Goal: Information Seeking & Learning: Learn about a topic

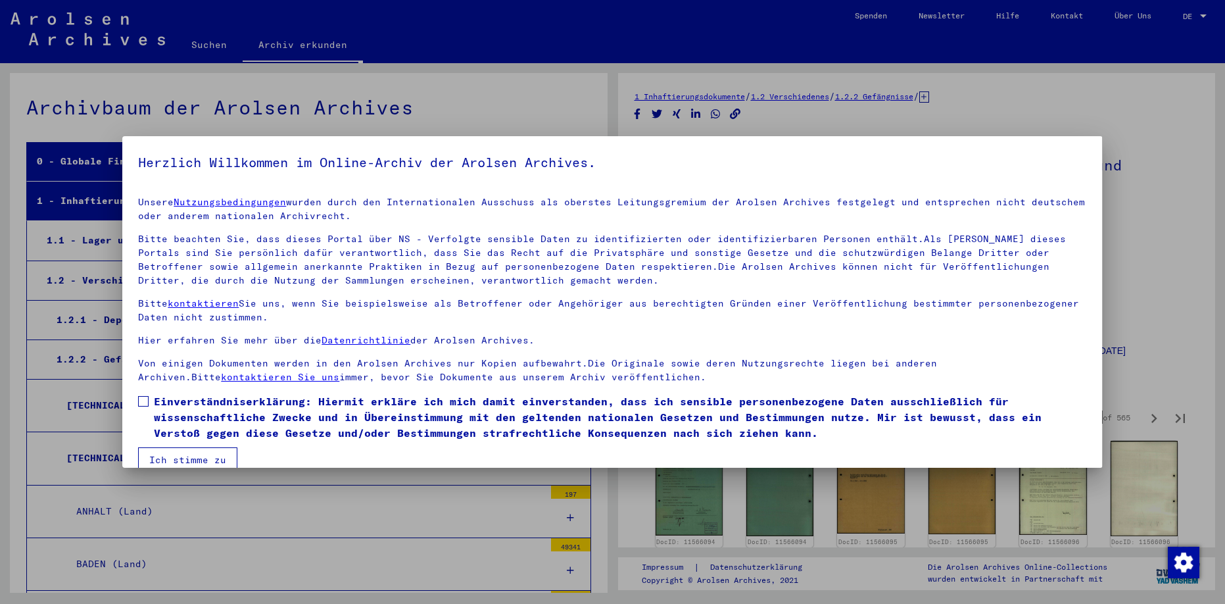
scroll to position [2214, 0]
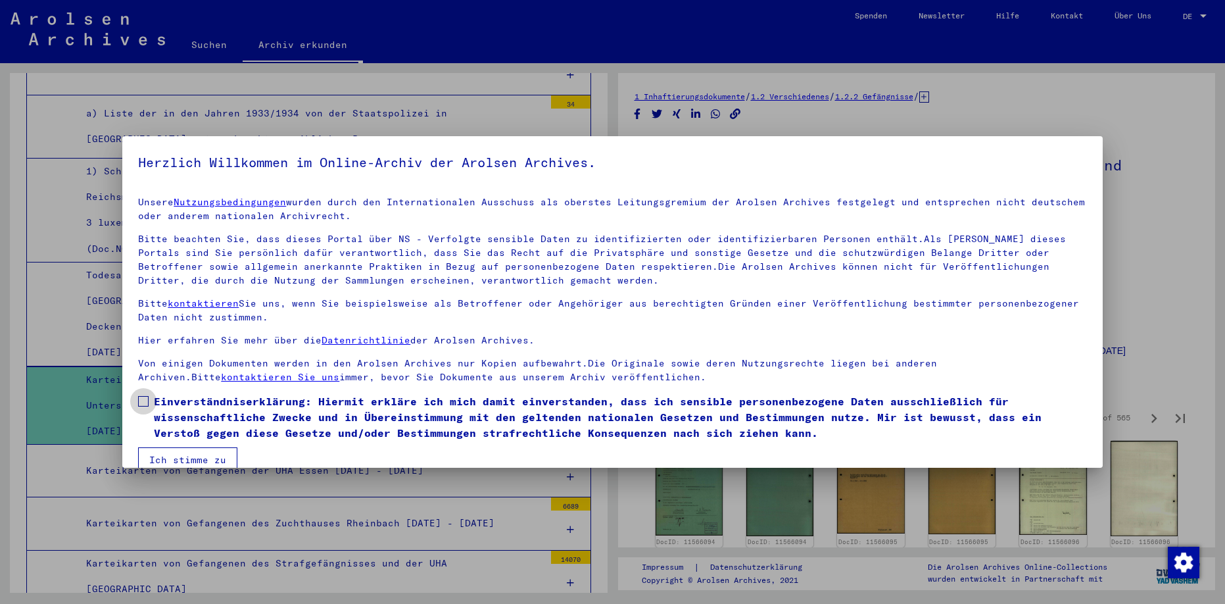
click at [143, 401] on span at bounding box center [143, 401] width 11 height 11
click at [173, 460] on button "Ich stimme zu" at bounding box center [187, 459] width 99 height 25
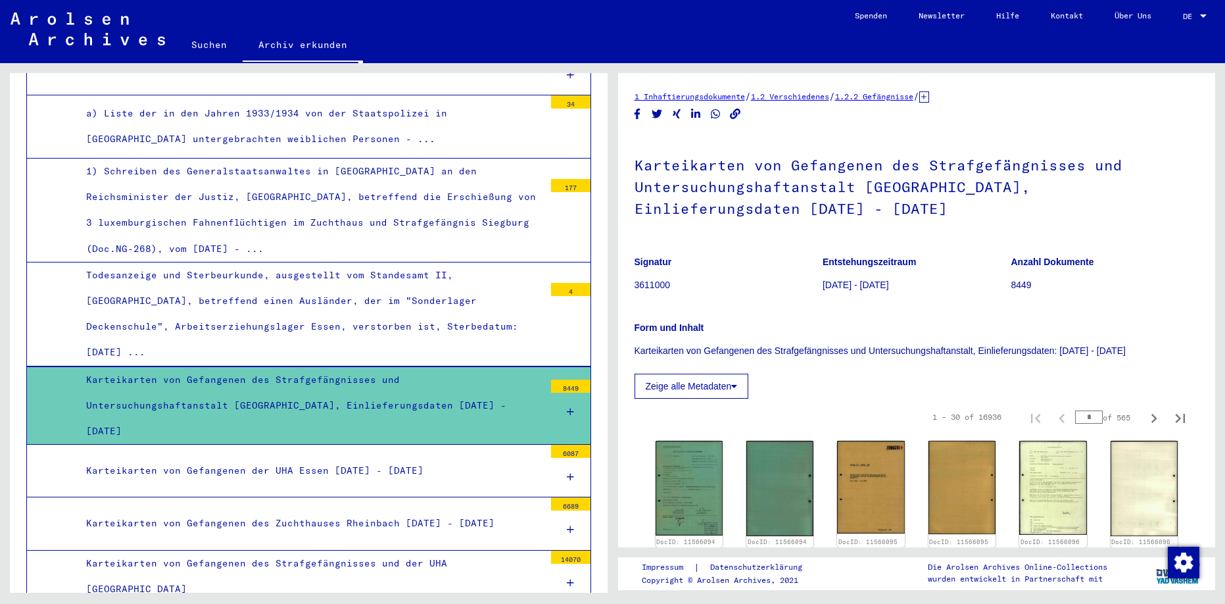
click at [274, 367] on div "Karteikarten von Gefangenen des Strafgefängnisses und Untersuchungshaftanstalt …" at bounding box center [310, 406] width 468 height 78
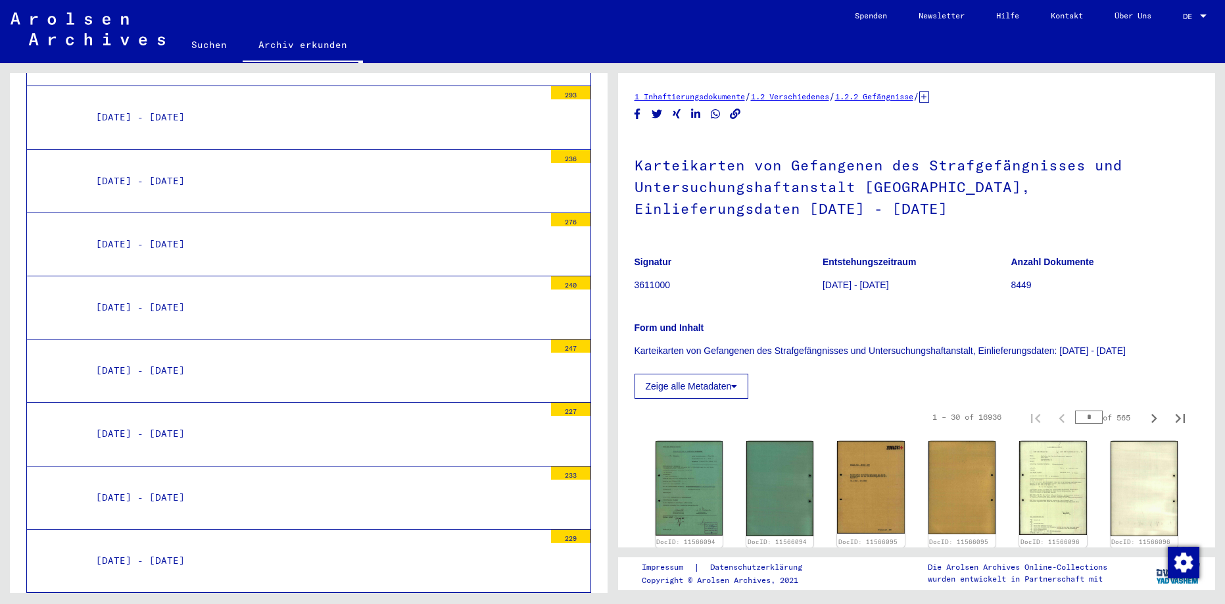
scroll to position [4014, 0]
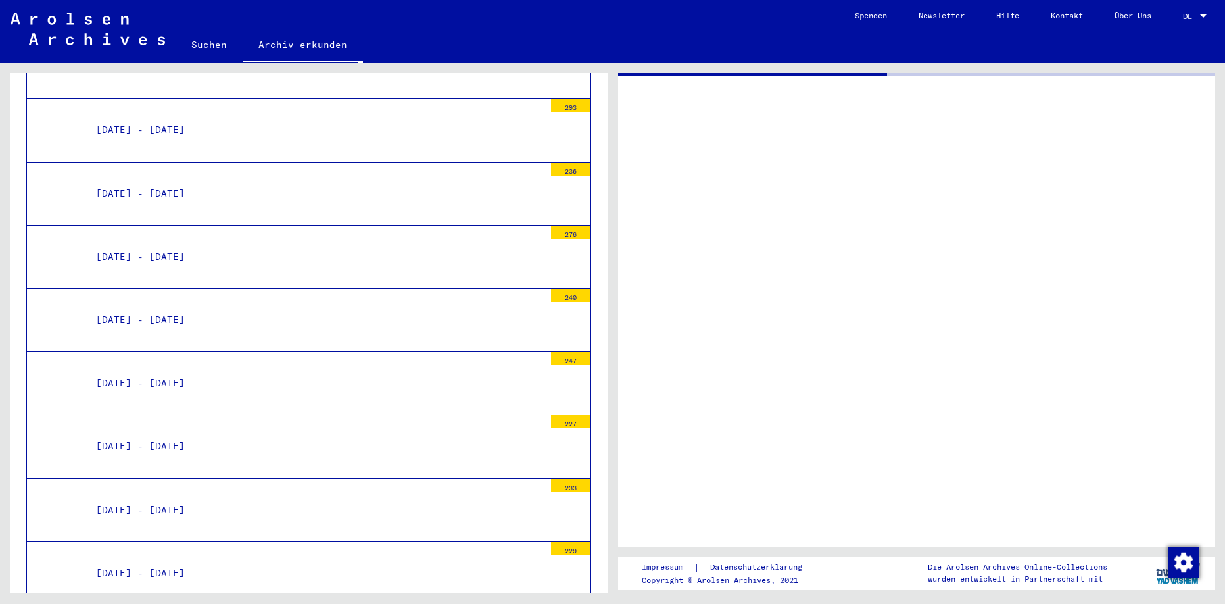
scroll to position [4014, 0]
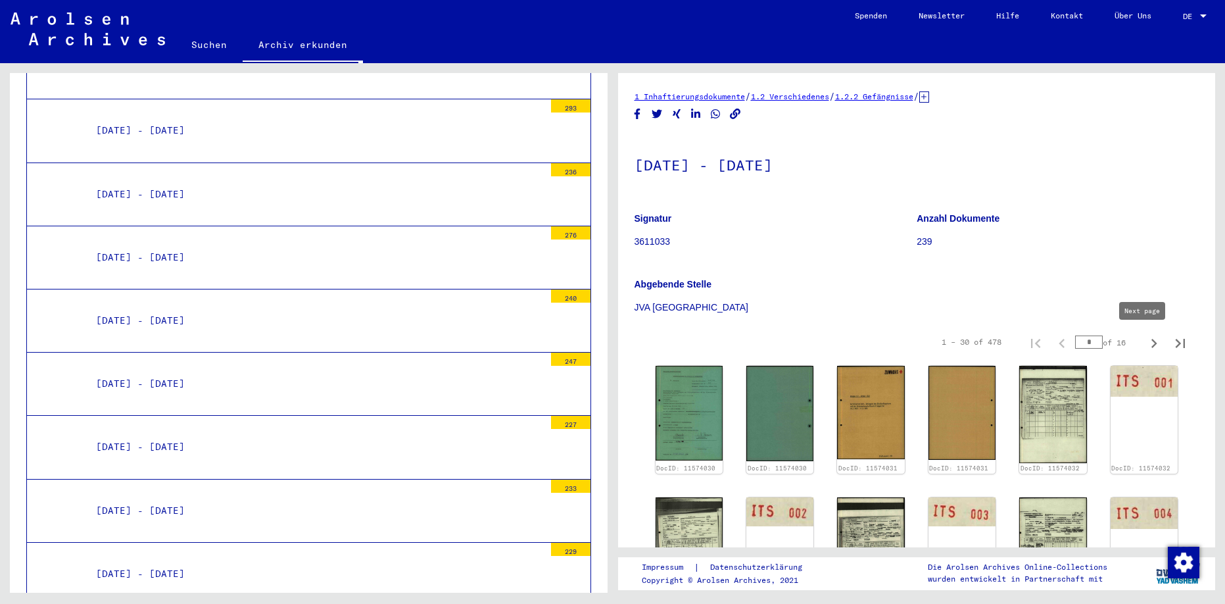
click at [1145, 348] on icon "Next page" at bounding box center [1154, 343] width 18 height 18
type input "*"
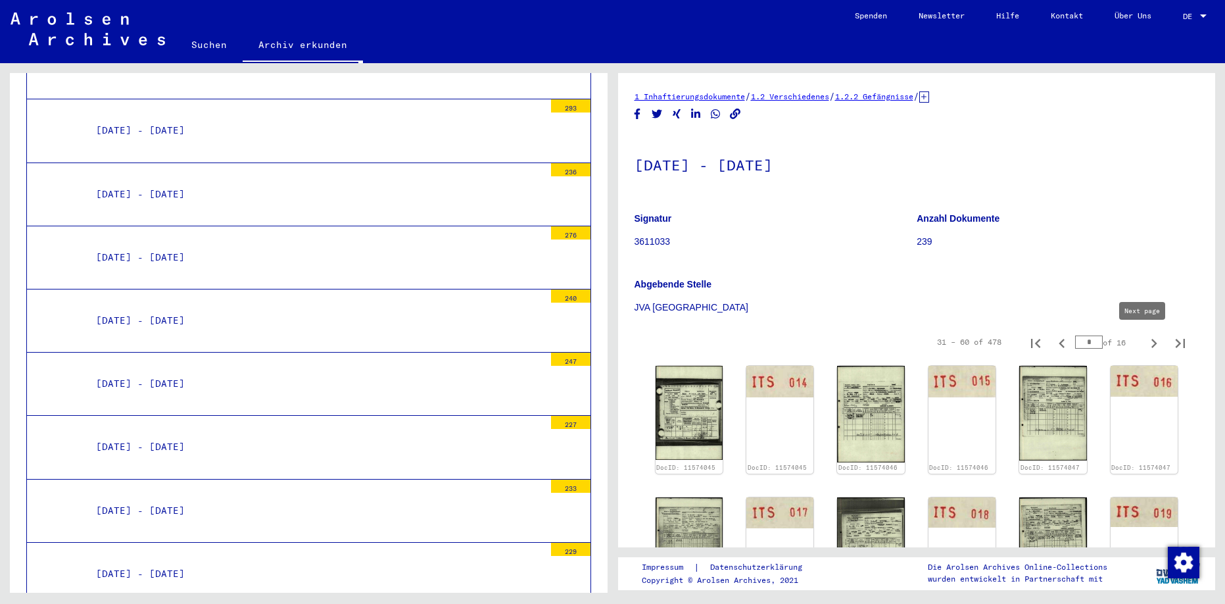
click at [1145, 345] on icon "Next page" at bounding box center [1154, 343] width 18 height 18
type input "*"
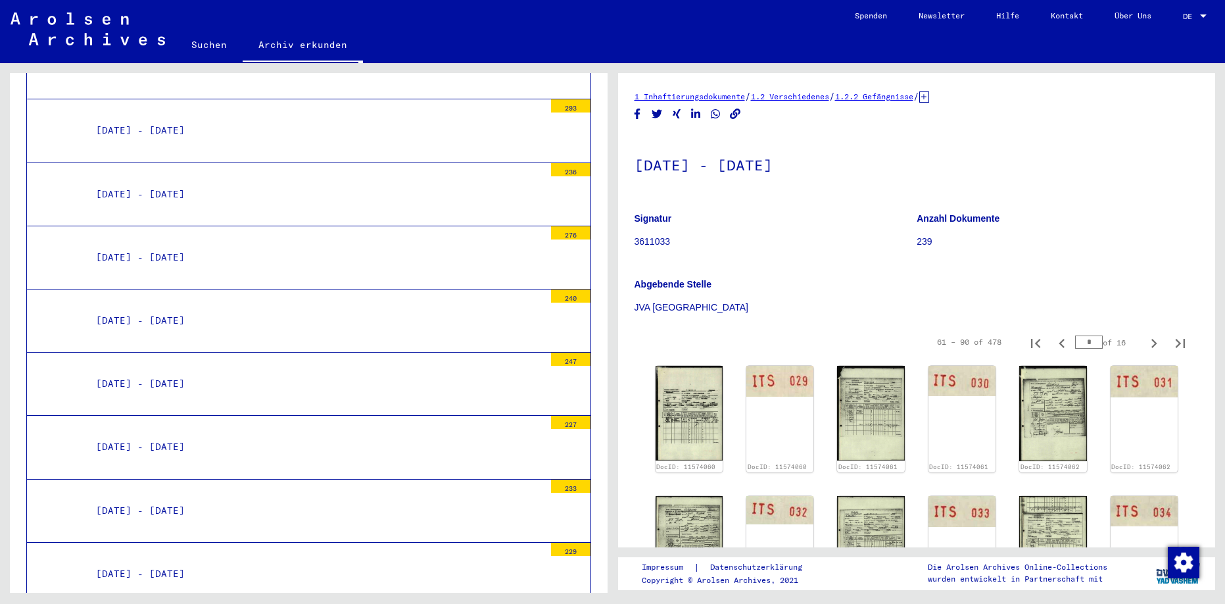
click at [1145, 349] on icon "Next page" at bounding box center [1154, 343] width 18 height 18
type input "*"
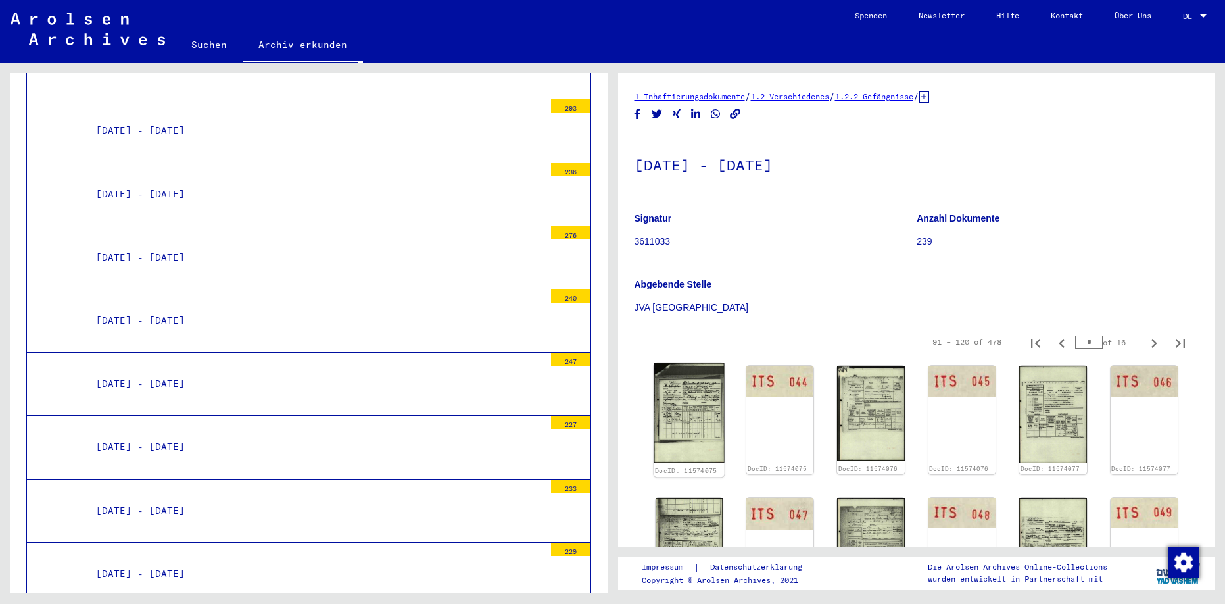
click at [692, 399] on img at bounding box center [689, 412] width 71 height 99
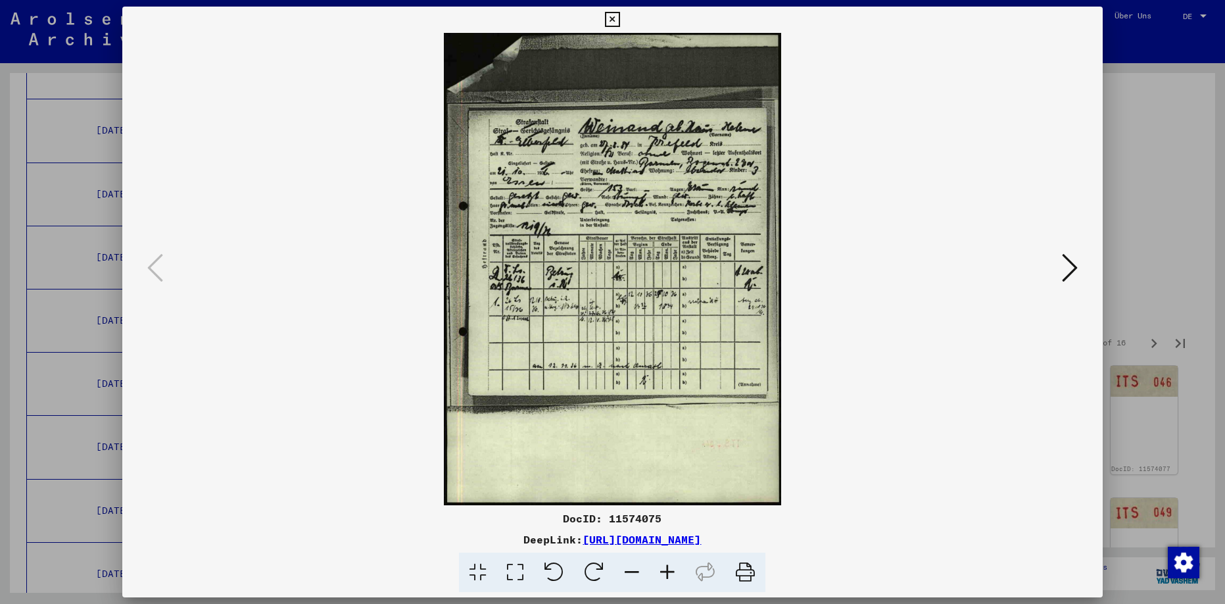
click at [1065, 262] on icon at bounding box center [1070, 268] width 16 height 32
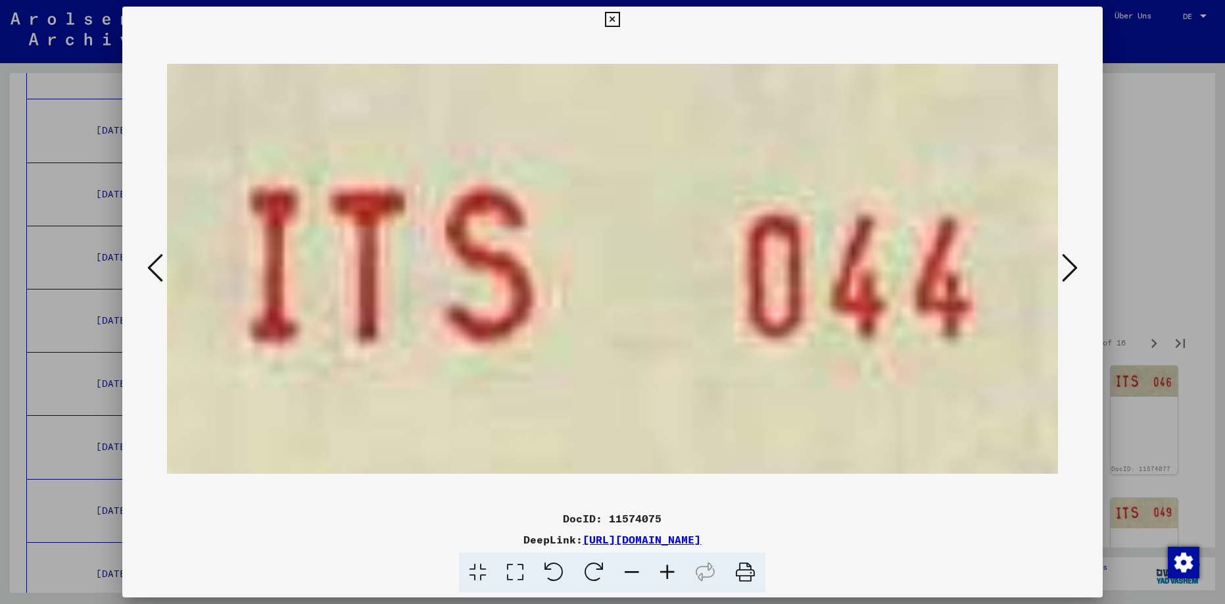
click at [1064, 261] on icon at bounding box center [1070, 268] width 16 height 32
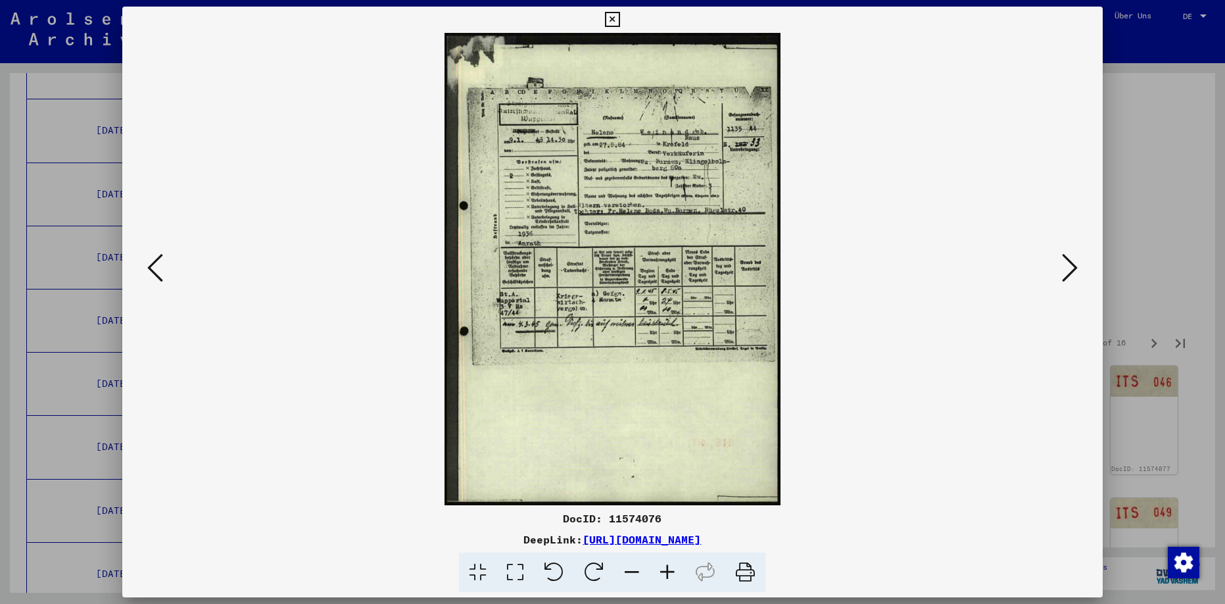
click at [1062, 264] on icon at bounding box center [1070, 268] width 16 height 32
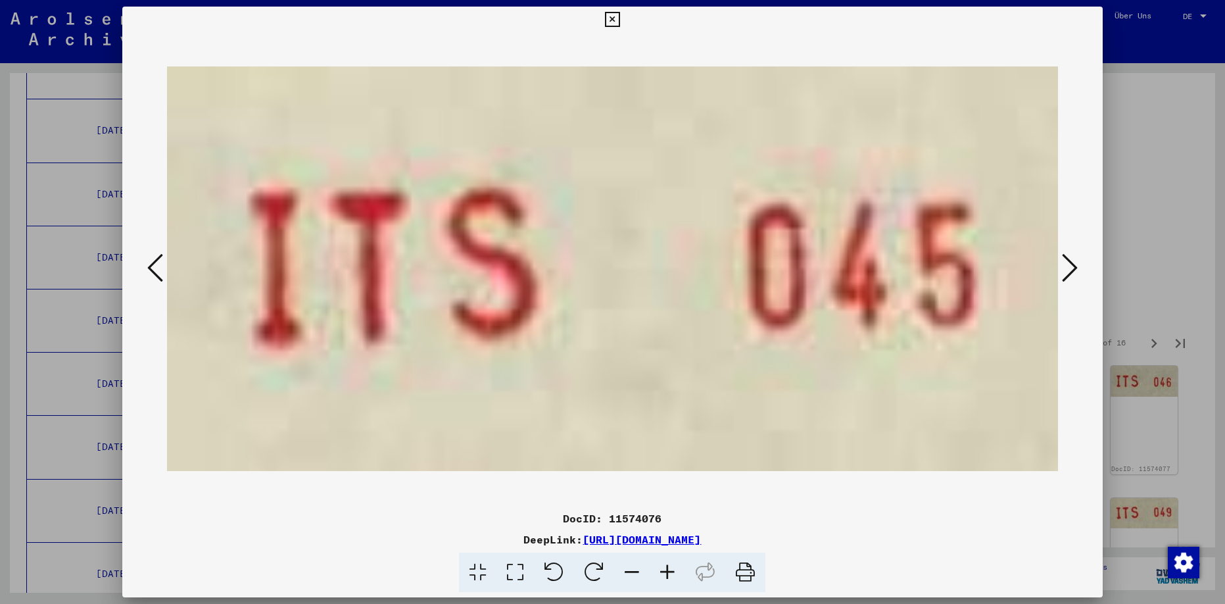
click at [1061, 265] on button at bounding box center [1070, 268] width 24 height 37
